Goal: Complete application form

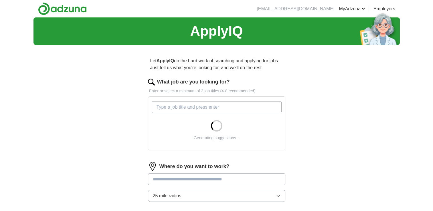
click at [213, 104] on input "What job are you looking for?" at bounding box center [217, 107] width 130 height 12
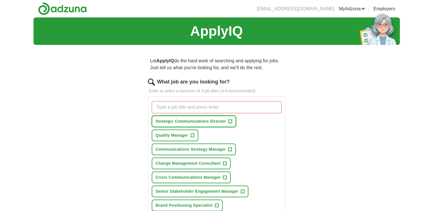
click at [230, 122] on span "+" at bounding box center [229, 121] width 3 height 5
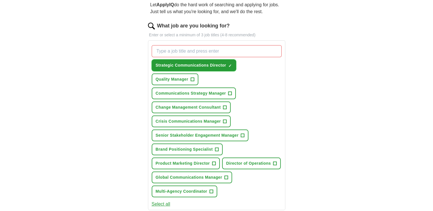
scroll to position [57, 0]
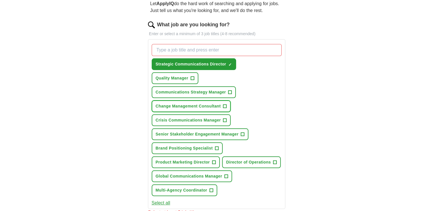
click at [190, 104] on span "Change Management Consultant" at bounding box center [188, 106] width 65 height 6
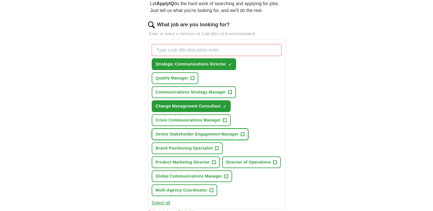
click at [189, 133] on span "Senior Stakeholder Engagement Manager" at bounding box center [197, 134] width 83 height 6
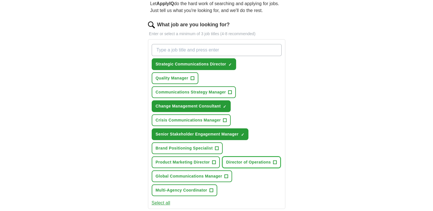
click at [242, 157] on button "Director of Operations +" at bounding box center [251, 163] width 59 height 12
click at [165, 200] on button "Select all" at bounding box center [161, 203] width 19 height 7
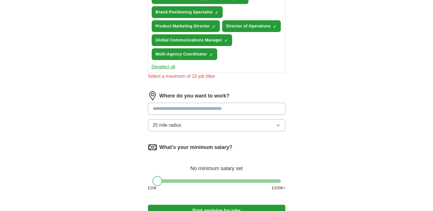
scroll to position [200, 0]
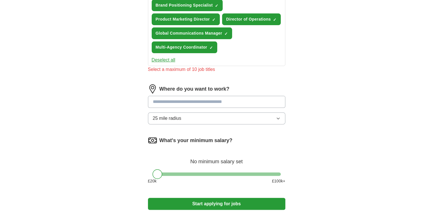
click at [190, 98] on input at bounding box center [216, 102] width 137 height 12
type input "****"
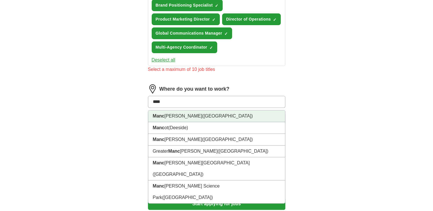
click at [202, 114] on span "([GEOGRAPHIC_DATA])" at bounding box center [227, 116] width 51 height 5
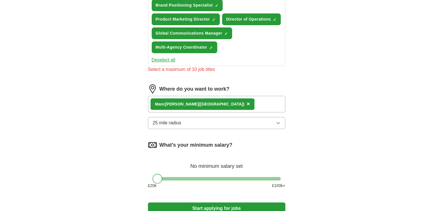
click at [195, 120] on button "25 mile radius" at bounding box center [216, 123] width 137 height 12
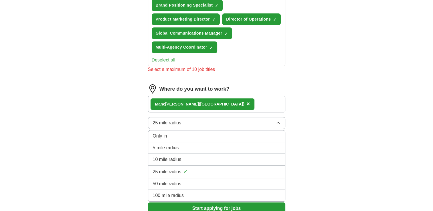
click at [191, 158] on div "10 mile radius" at bounding box center [217, 159] width 128 height 7
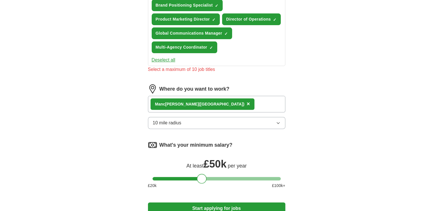
drag, startPoint x: 159, startPoint y: 173, endPoint x: 204, endPoint y: 170, distance: 45.0
click at [204, 170] on div "What's your minimum salary? At least £ 50k per year £ 20 k £ 100 k+" at bounding box center [216, 167] width 137 height 53
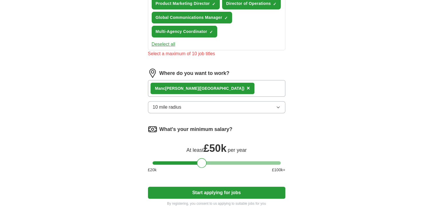
scroll to position [229, 0]
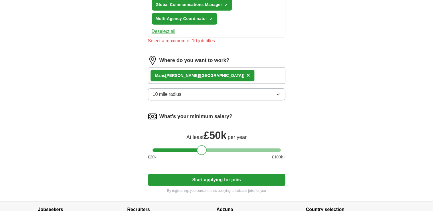
click at [209, 176] on button "Start applying for jobs" at bounding box center [216, 180] width 137 height 12
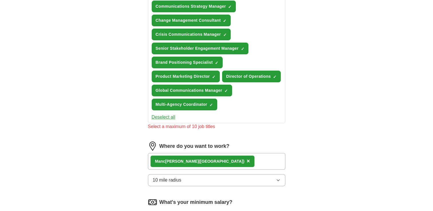
scroll to position [86, 0]
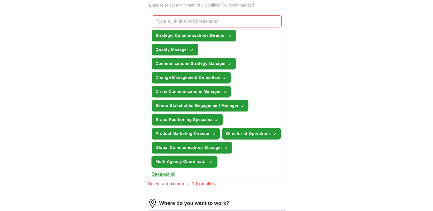
click at [199, 159] on span "Multi-Agency Coordinator" at bounding box center [182, 162] width 52 height 6
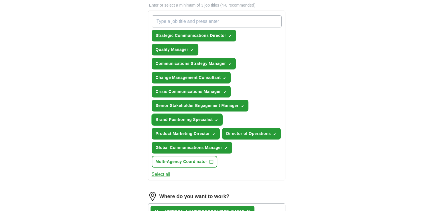
click at [193, 118] on span "Brand Positioning Specialist" at bounding box center [184, 120] width 57 height 6
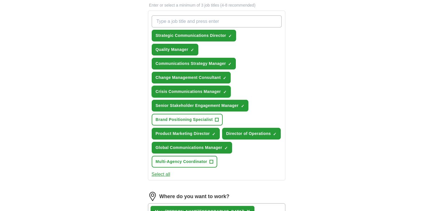
click at [195, 89] on span "Crisis Communications Manager" at bounding box center [188, 92] width 65 height 6
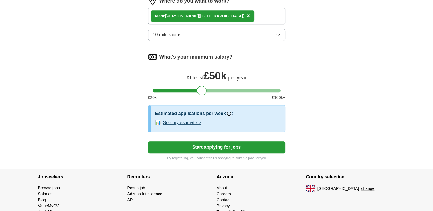
scroll to position [300, 0]
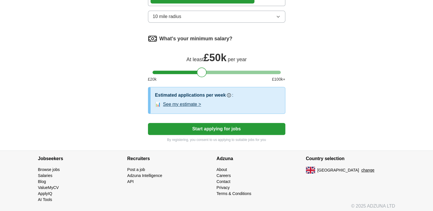
drag, startPoint x: 207, startPoint y: 125, endPoint x: 183, endPoint y: 102, distance: 32.8
click at [184, 102] on button "See my estimate >" at bounding box center [182, 104] width 38 height 7
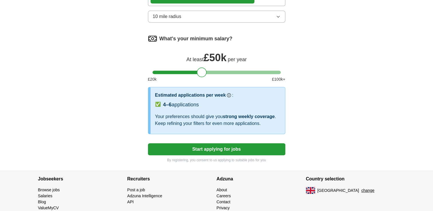
click at [212, 146] on button "Start applying for jobs" at bounding box center [216, 149] width 137 height 12
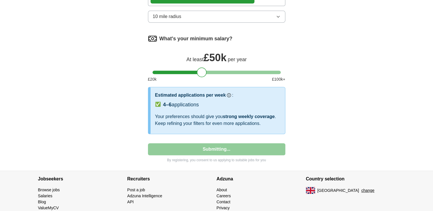
select select "**"
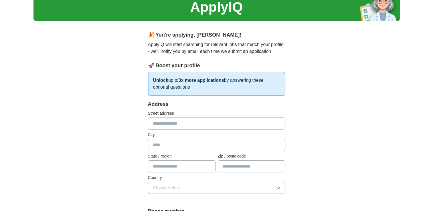
scroll to position [57, 0]
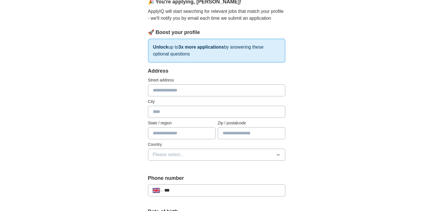
click at [188, 90] on input "text" at bounding box center [216, 90] width 137 height 12
type input "**********"
type input "*******"
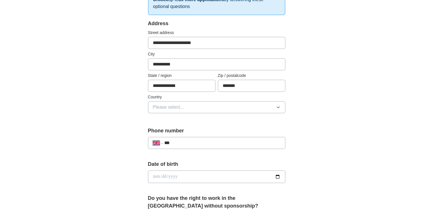
scroll to position [114, 0]
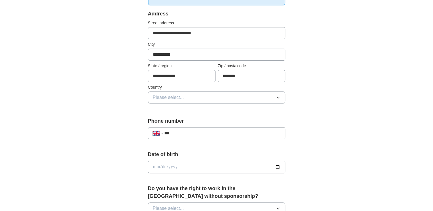
drag, startPoint x: 184, startPoint y: 78, endPoint x: 127, endPoint y: 77, distance: 57.3
click at [127, 77] on div "**********" at bounding box center [216, 175] width 183 height 481
click at [173, 97] on span "Please select..." at bounding box center [168, 97] width 31 height 7
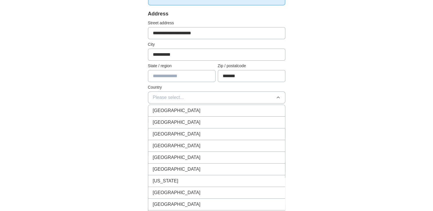
click at [174, 110] on span "[GEOGRAPHIC_DATA]" at bounding box center [177, 110] width 48 height 7
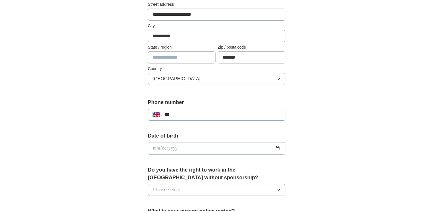
scroll to position [143, 0]
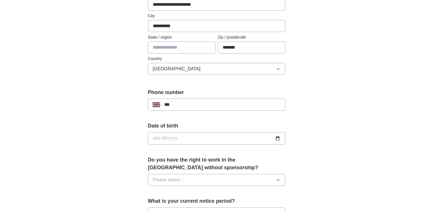
click at [181, 97] on div "**********" at bounding box center [216, 102] width 137 height 27
click at [182, 103] on input "***" at bounding box center [222, 104] width 116 height 7
type input "**********"
type input "****"
click at [182, 137] on input "date" at bounding box center [216, 138] width 137 height 13
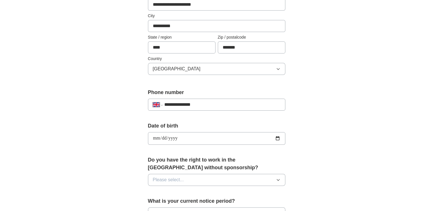
type input "**********"
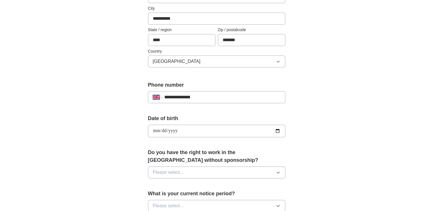
scroll to position [172, 0]
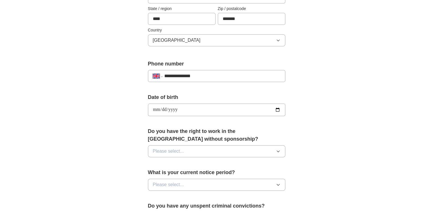
click at [183, 153] on span "Please select..." at bounding box center [168, 151] width 31 height 7
click at [182, 162] on div "Yes" at bounding box center [217, 164] width 128 height 7
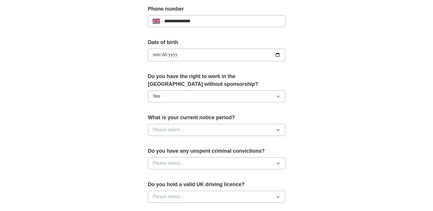
scroll to position [229, 0]
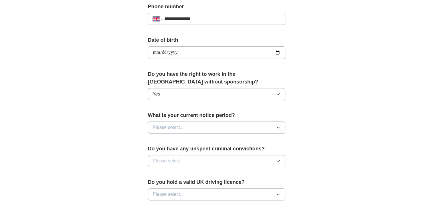
click at [169, 130] on span "Please select..." at bounding box center [168, 127] width 31 height 7
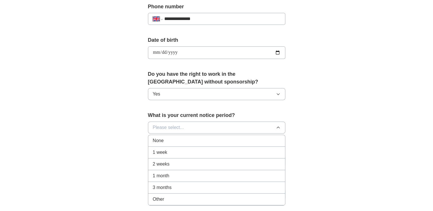
click at [171, 142] on div "None" at bounding box center [217, 140] width 128 height 7
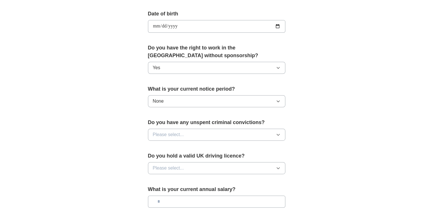
scroll to position [286, 0]
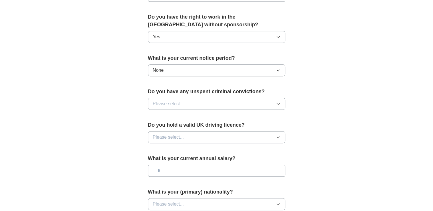
click at [227, 98] on button "Please select..." at bounding box center [216, 104] width 137 height 12
click at [198, 132] on li "No" at bounding box center [216, 129] width 137 height 12
click at [198, 132] on button "Please select..." at bounding box center [216, 137] width 137 height 12
click at [197, 159] on div "No" at bounding box center [217, 162] width 128 height 7
click at [196, 170] on input "text" at bounding box center [216, 171] width 137 height 12
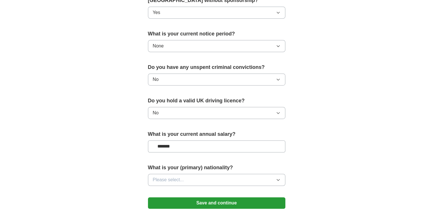
scroll to position [343, 0]
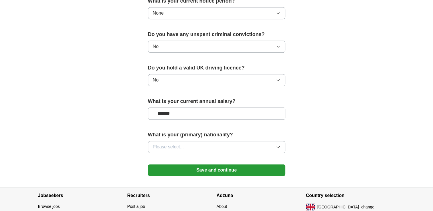
type input "*******"
click at [181, 147] on span "Please select..." at bounding box center [168, 147] width 31 height 7
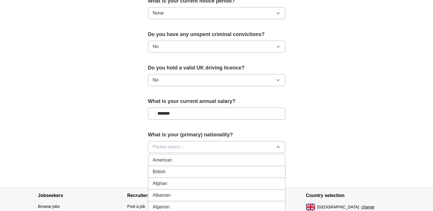
click at [179, 174] on li "British" at bounding box center [216, 172] width 137 height 12
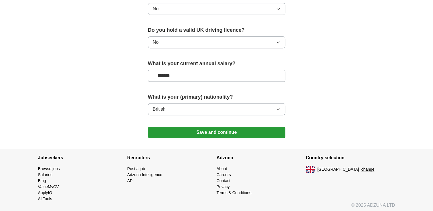
scroll to position [382, 0]
click at [228, 133] on button "Save and continue" at bounding box center [216, 132] width 137 height 11
